Goal: Task Accomplishment & Management: Manage account settings

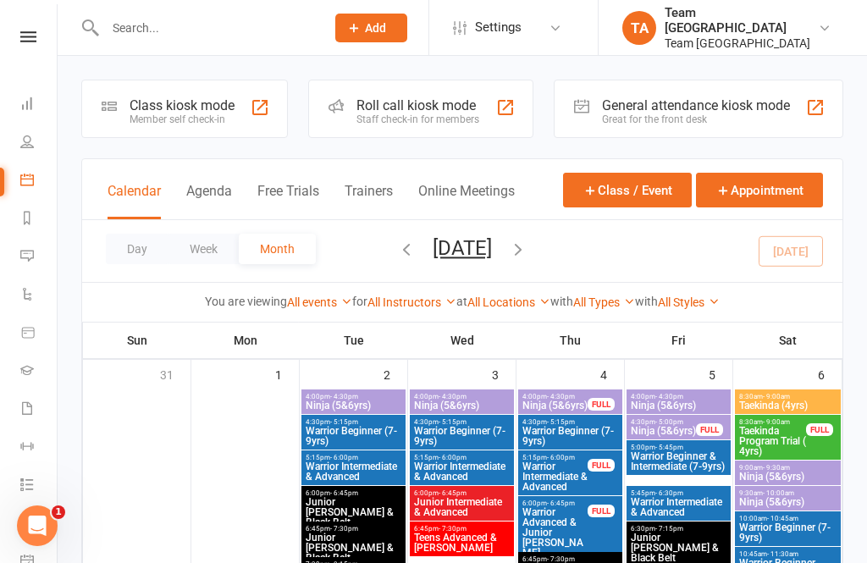
click at [125, 252] on button "Day" at bounding box center [137, 249] width 63 height 30
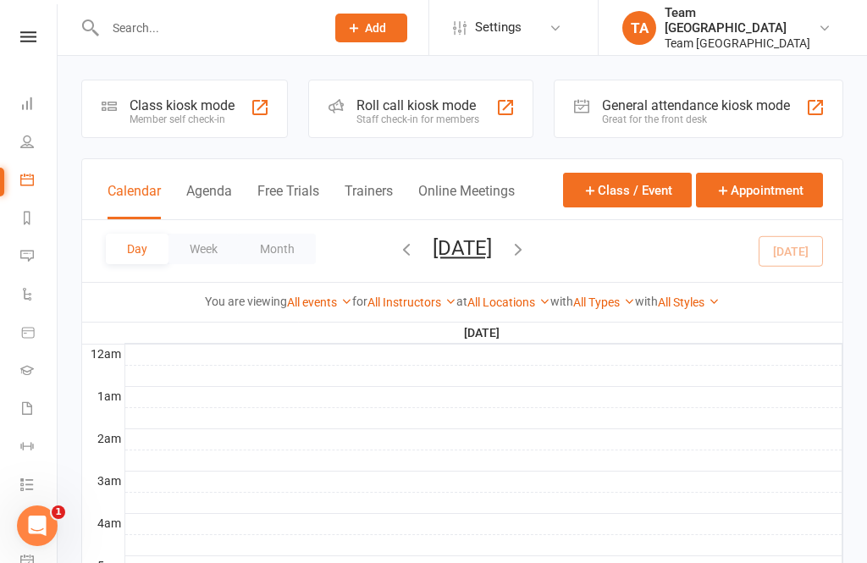
click at [492, 258] on button "[DATE]" at bounding box center [462, 248] width 59 height 24
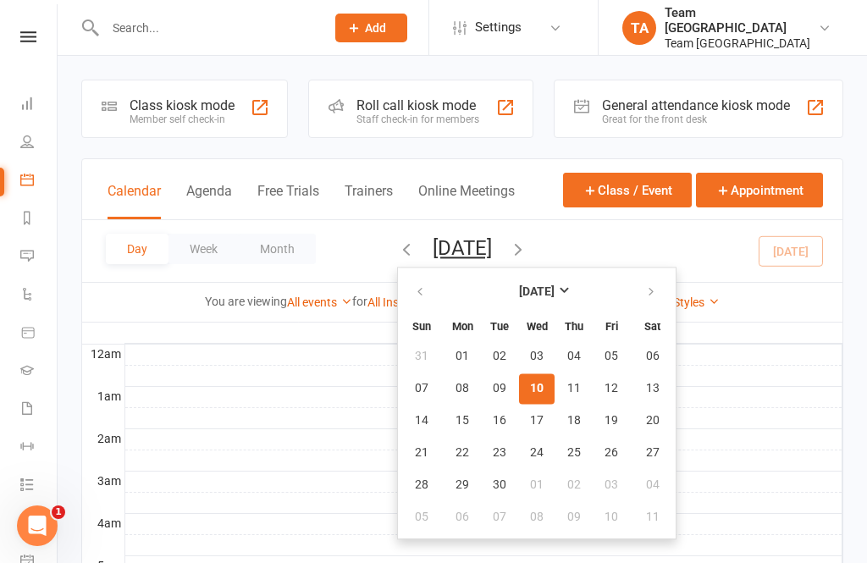
click at [519, 385] on button "10" at bounding box center [537, 389] width 36 height 30
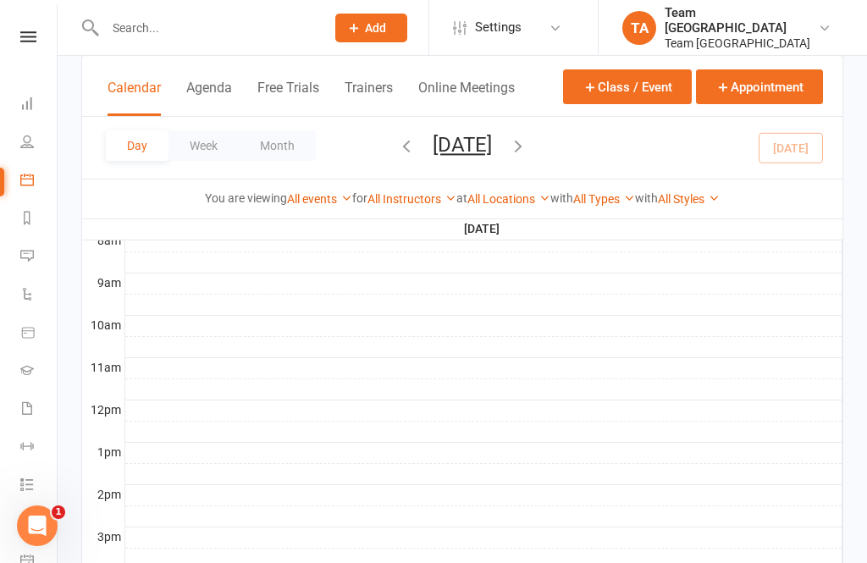
scroll to position [506, 0]
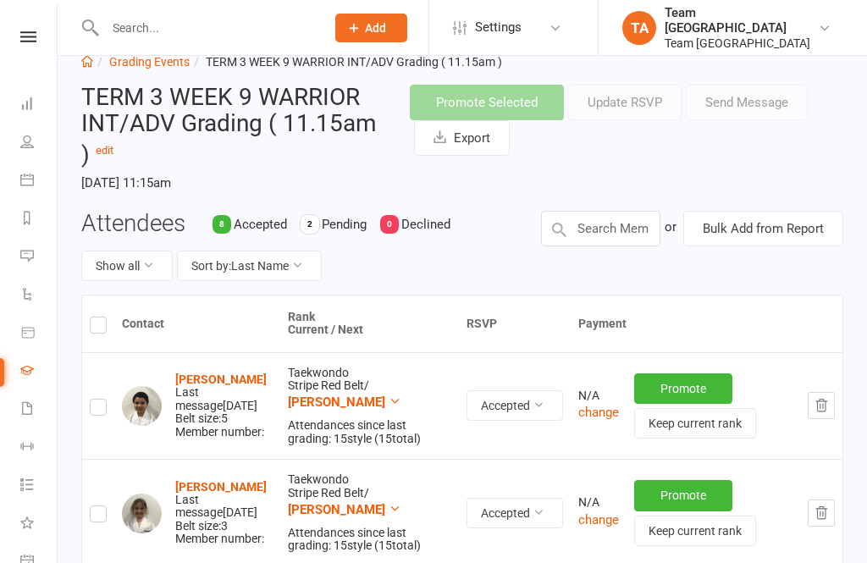
scroll to position [39, 0]
click at [33, 36] on icon at bounding box center [28, 36] width 16 height 11
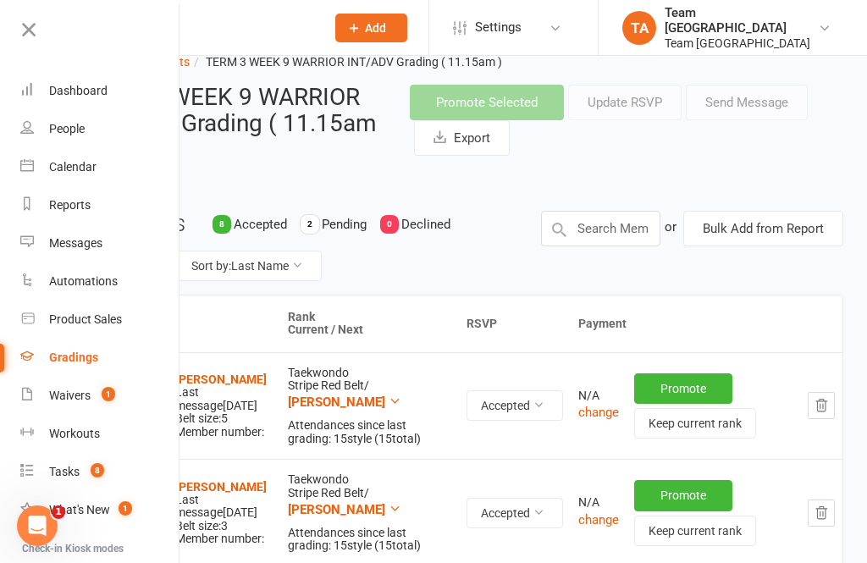
scroll to position [0, 0]
click at [103, 171] on link "Calendar" at bounding box center [100, 167] width 160 height 38
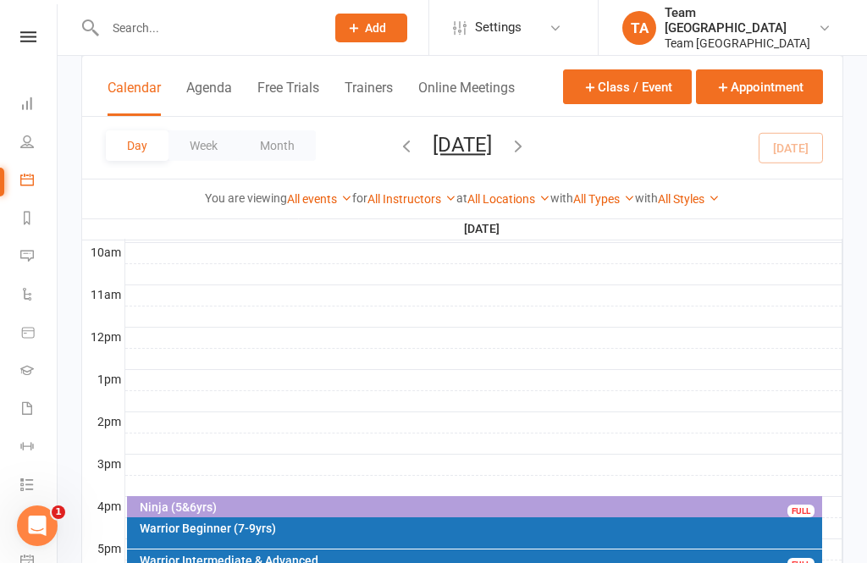
scroll to position [792, 0]
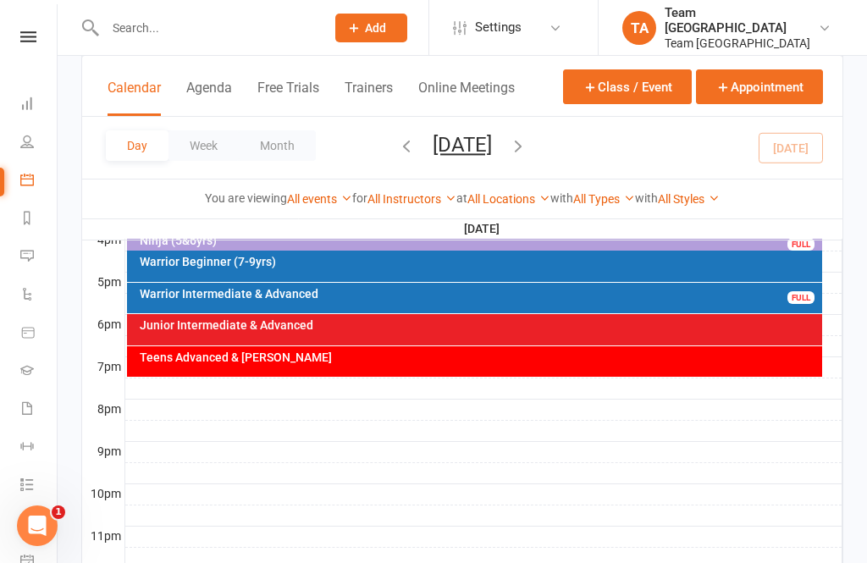
click at [729, 363] on div "Teens Advanced & [PERSON_NAME]" at bounding box center [479, 358] width 681 height 12
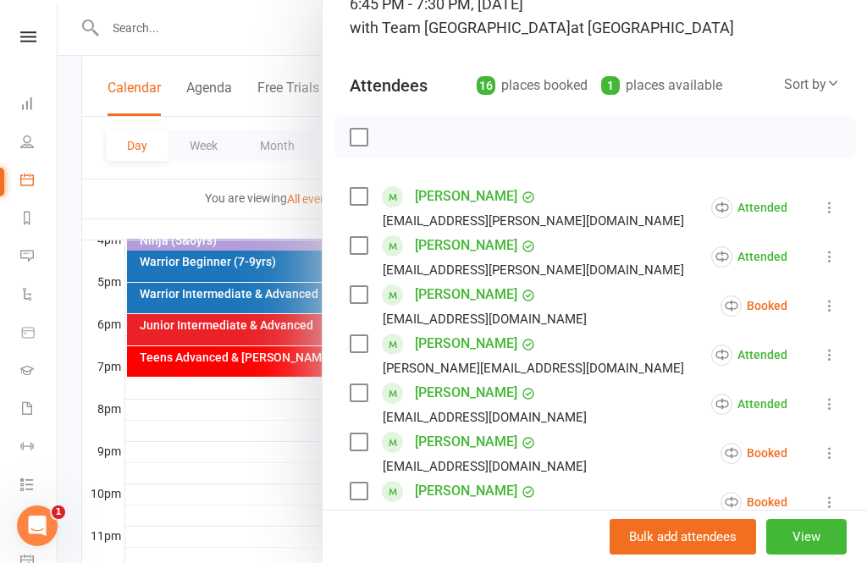
scroll to position [147, 0]
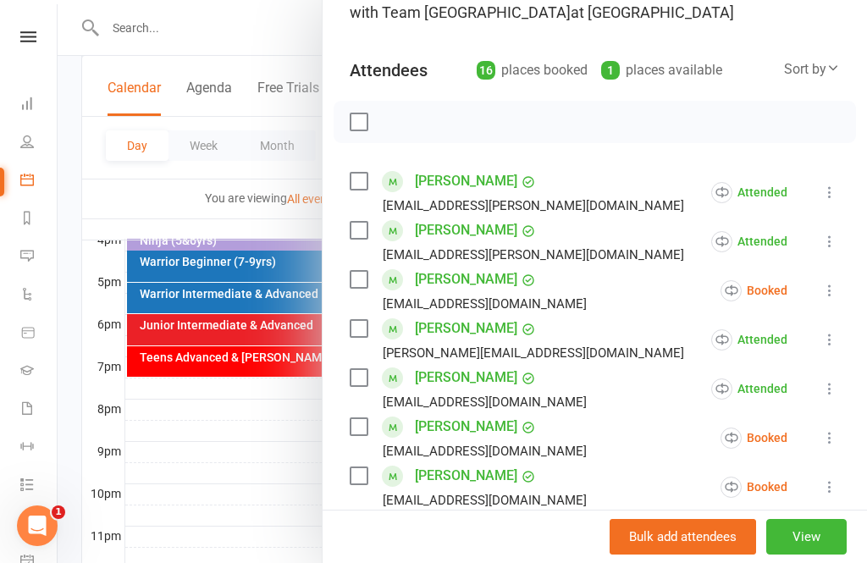
click at [829, 297] on icon at bounding box center [830, 290] width 17 height 17
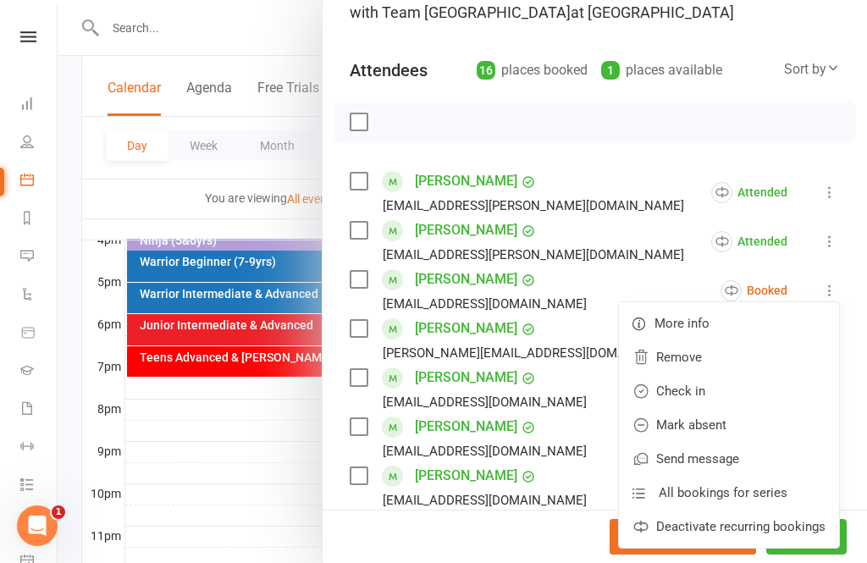
click at [701, 391] on link "Check in" at bounding box center [729, 391] width 220 height 34
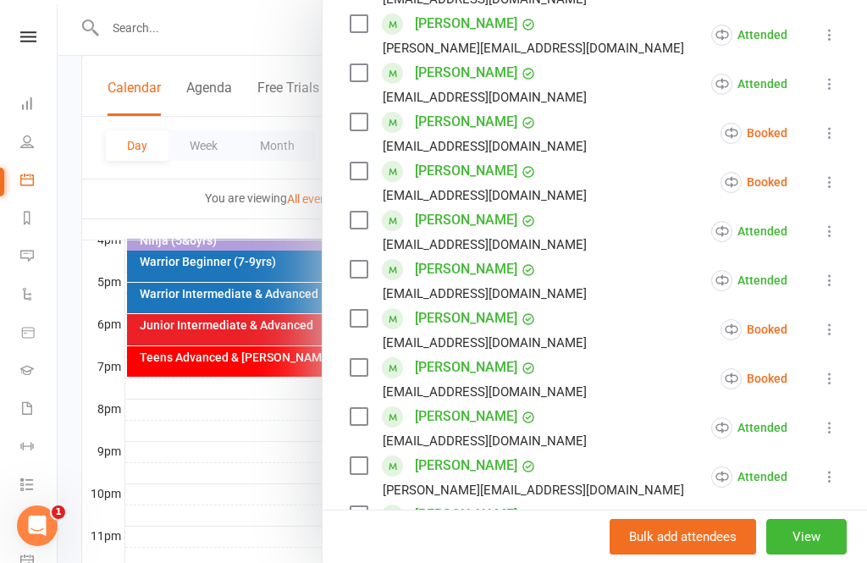
scroll to position [480, 0]
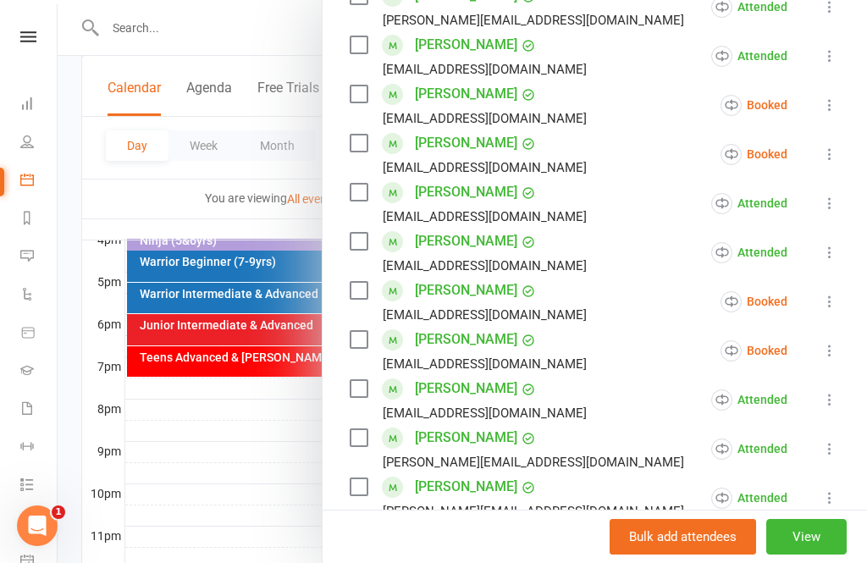
click at [836, 301] on icon at bounding box center [830, 301] width 17 height 17
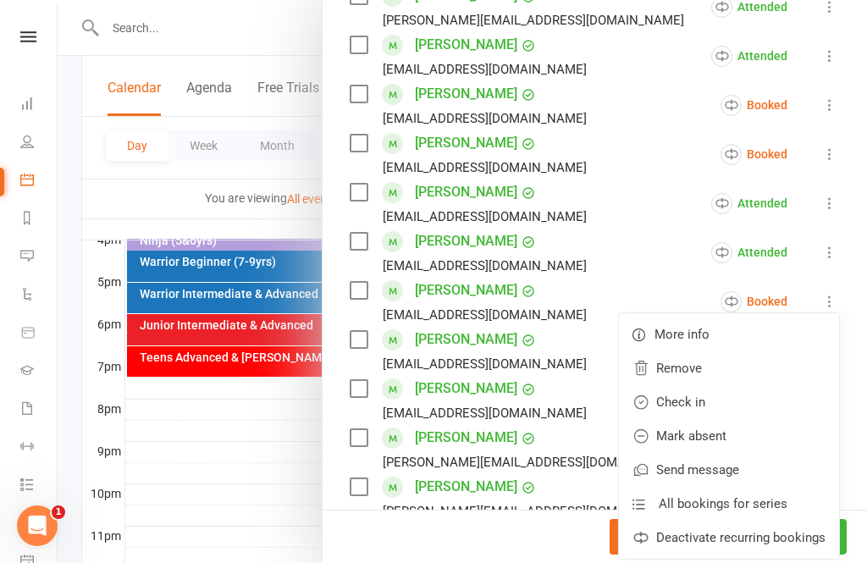
click at [696, 402] on link "Check in" at bounding box center [729, 402] width 220 height 34
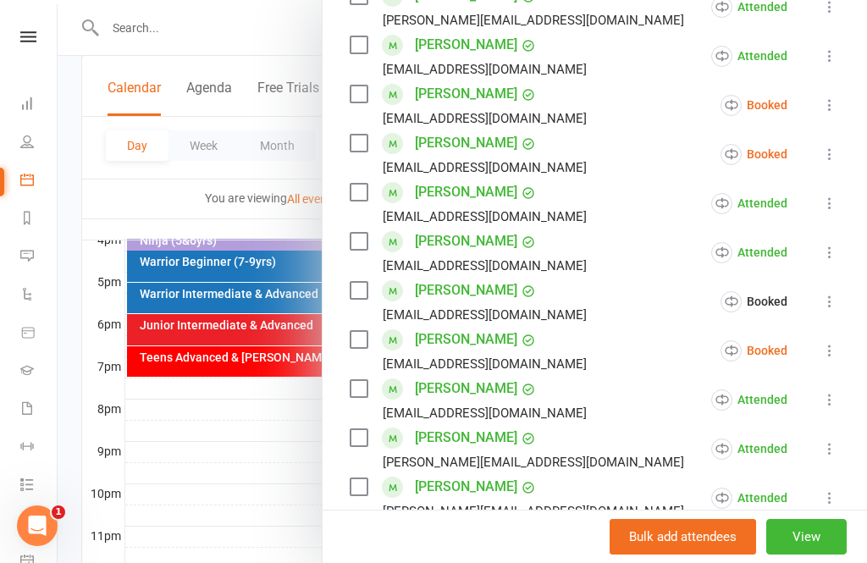
click at [830, 354] on icon at bounding box center [830, 350] width 17 height 17
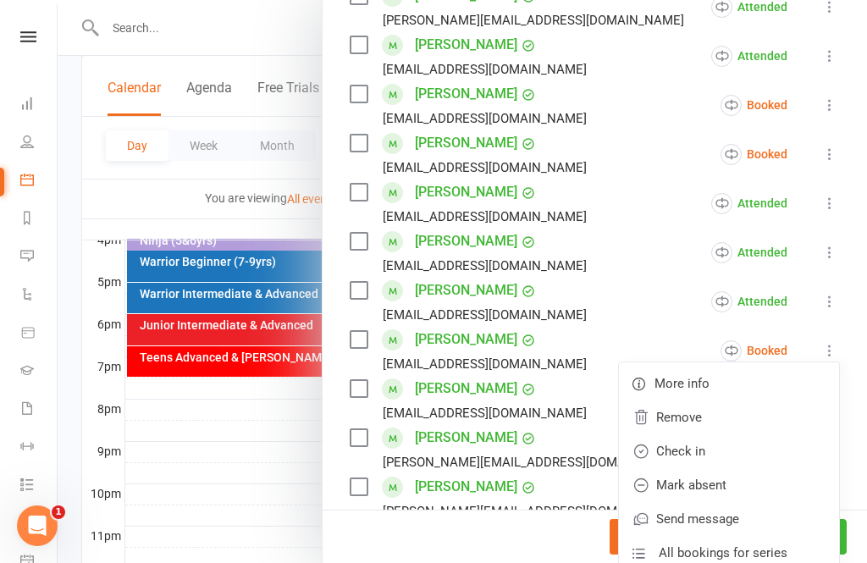
click at [737, 485] on link "Mark absent" at bounding box center [729, 485] width 220 height 34
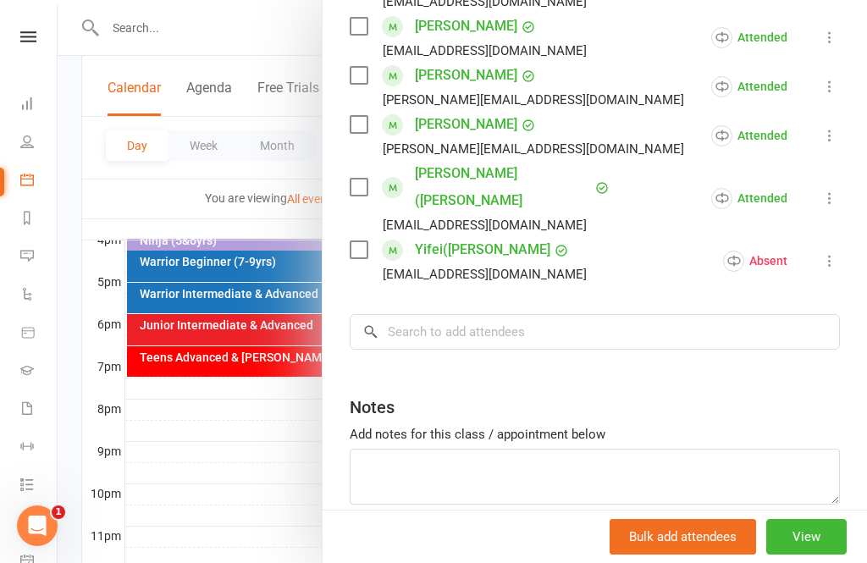
scroll to position [842, 0]
click at [812, 555] on button "View" at bounding box center [807, 537] width 80 height 36
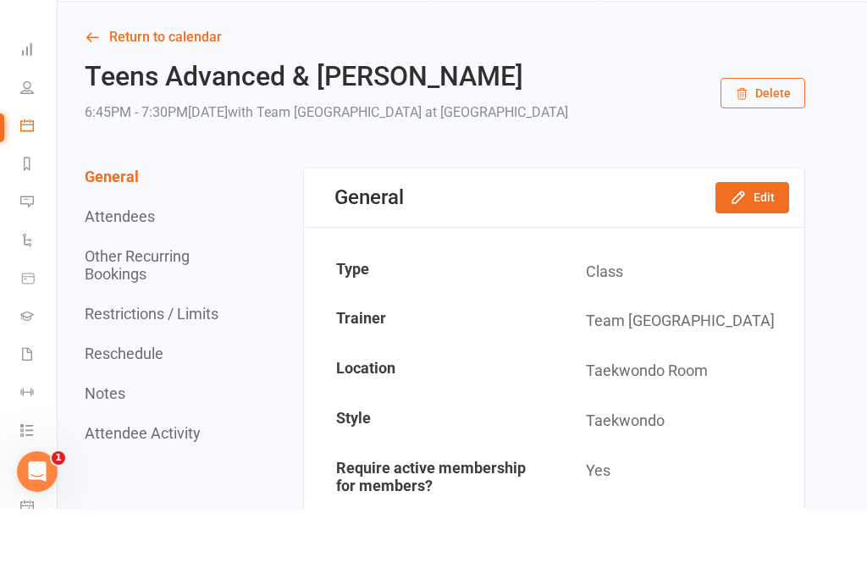
scroll to position [54, 0]
